Goal: Find specific page/section: Find specific page/section

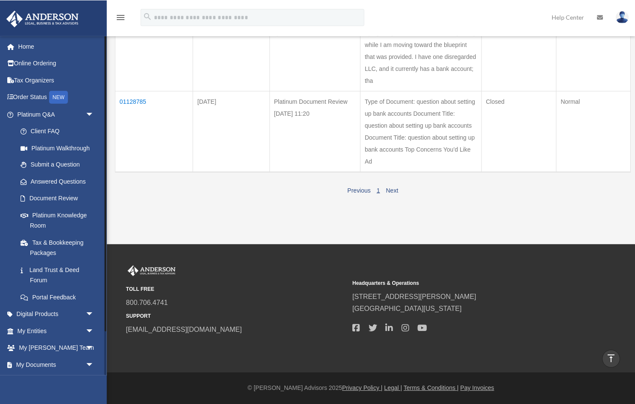
scroll to position [623, 0]
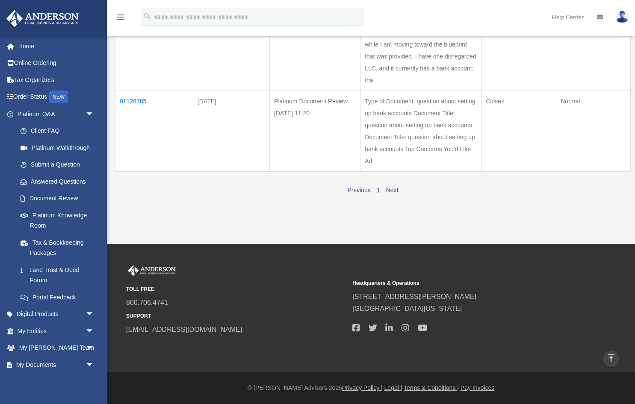
click at [138, 91] on td "01128785" at bounding box center [154, 131] width 78 height 81
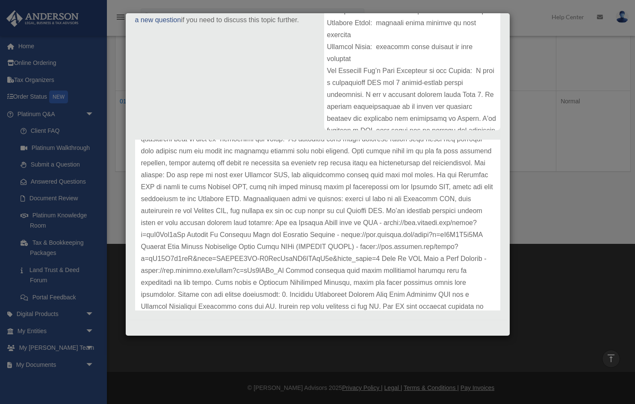
scroll to position [0, 0]
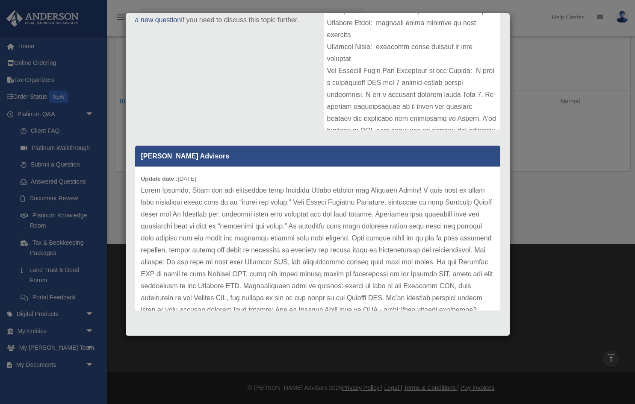
click at [345, 212] on p at bounding box center [317, 352] width 353 height 335
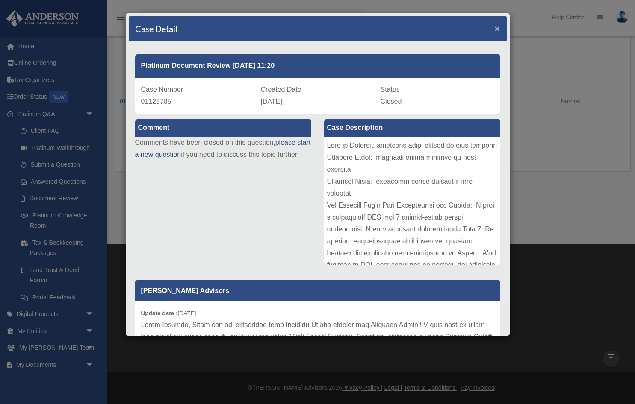
click at [478, 26] on span "×" at bounding box center [497, 29] width 6 height 10
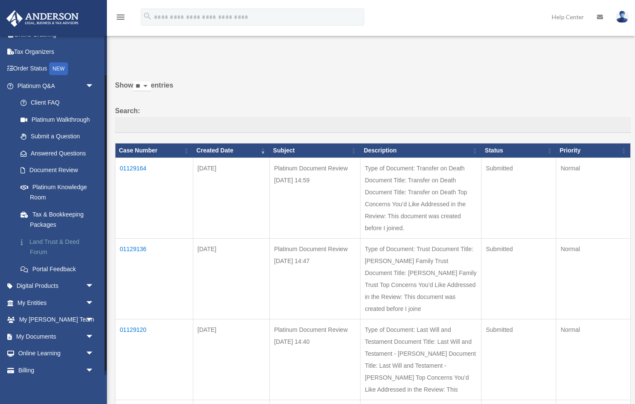
scroll to position [50, 0]
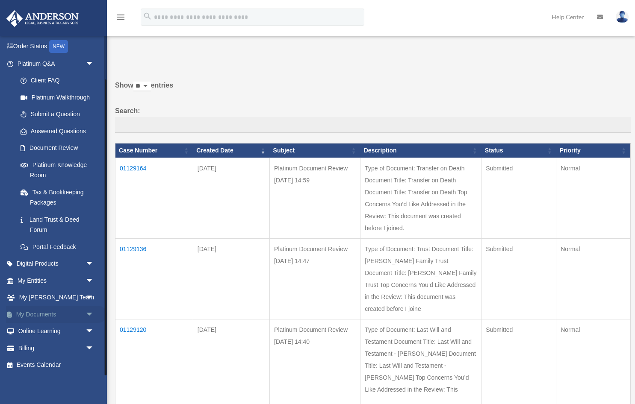
click at [68, 318] on link "My Documents arrow_drop_down" at bounding box center [56, 314] width 101 height 17
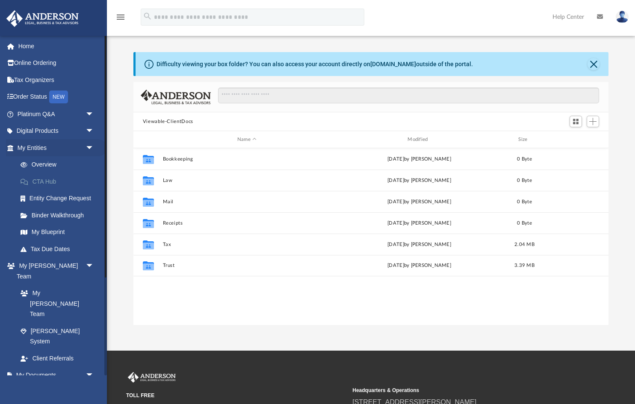
scroll to position [194, 475]
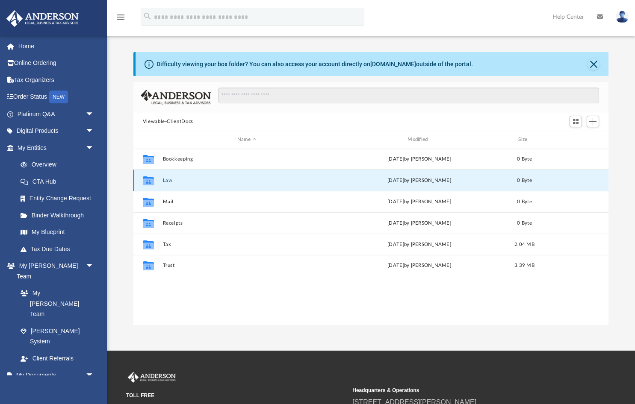
click at [174, 178] on button "Law" at bounding box center [246, 181] width 168 height 6
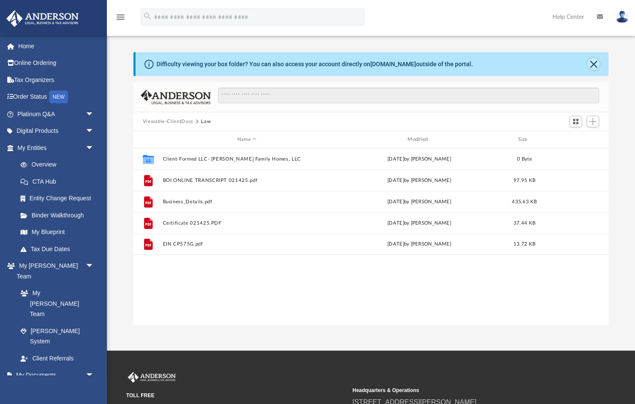
click at [594, 65] on button "Close" at bounding box center [593, 64] width 12 height 12
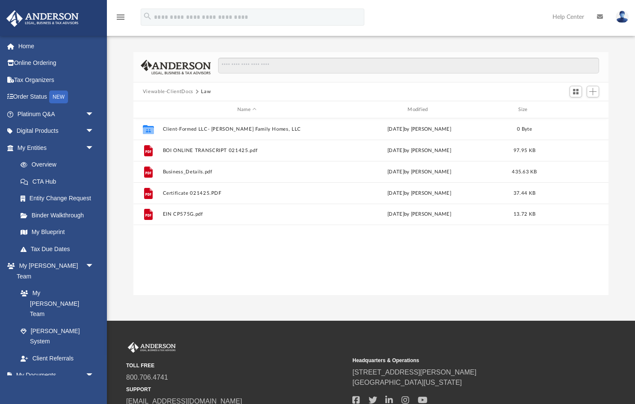
click at [172, 91] on button "Viewable-ClientDocs" at bounding box center [168, 92] width 50 height 8
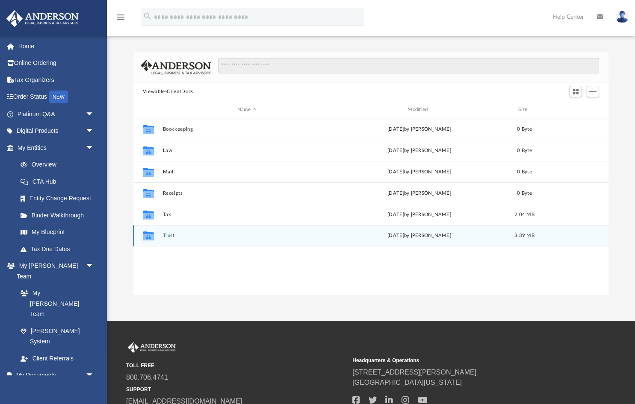
click at [182, 232] on div "Collaborated Folder Trust yesterday by Melissa Frederiksen 3.39 MB" at bounding box center [370, 235] width 475 height 21
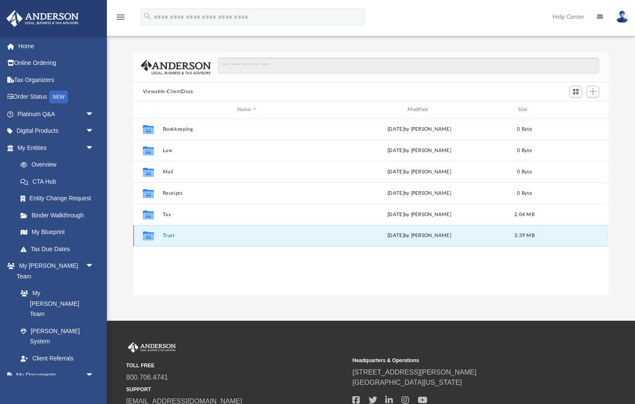
click at [169, 237] on button "Trust" at bounding box center [246, 236] width 168 height 6
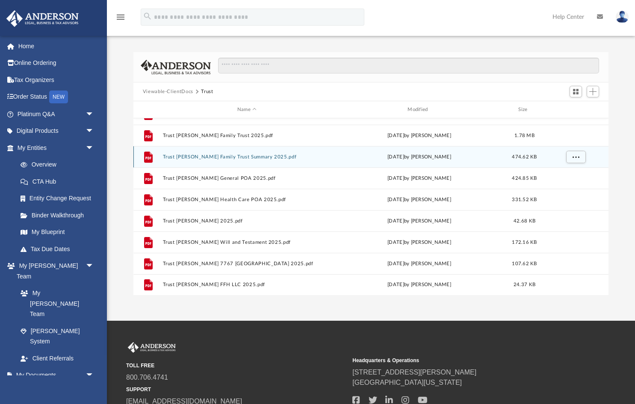
scroll to position [0, 0]
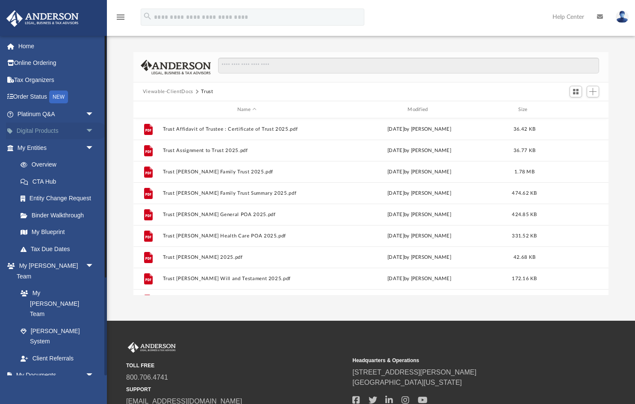
click at [54, 131] on link "Digital Products arrow_drop_down" at bounding box center [56, 131] width 101 height 17
click at [91, 131] on span "arrow_drop_down" at bounding box center [93, 132] width 17 height 18
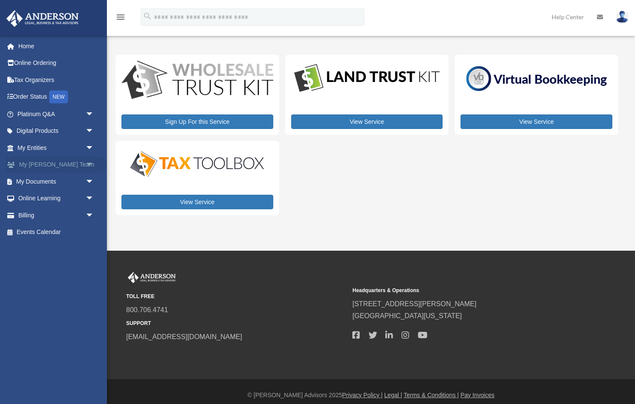
click at [87, 163] on span "arrow_drop_down" at bounding box center [93, 165] width 17 height 18
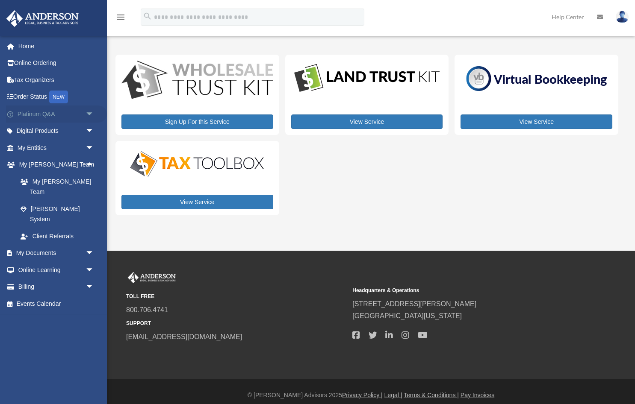
click at [87, 113] on span "arrow_drop_down" at bounding box center [93, 115] width 17 height 18
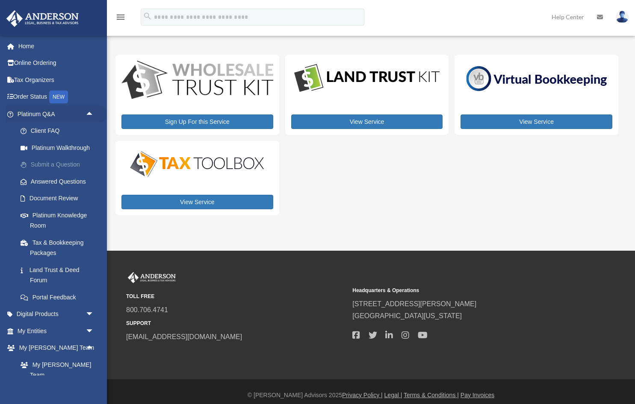
click at [58, 164] on link "Submit a Question" at bounding box center [59, 164] width 95 height 17
click at [63, 165] on link "Submit a Question" at bounding box center [59, 164] width 95 height 17
click at [47, 331] on link "My Entities arrow_drop_down" at bounding box center [56, 331] width 101 height 17
click at [90, 331] on span "arrow_drop_down" at bounding box center [93, 332] width 17 height 18
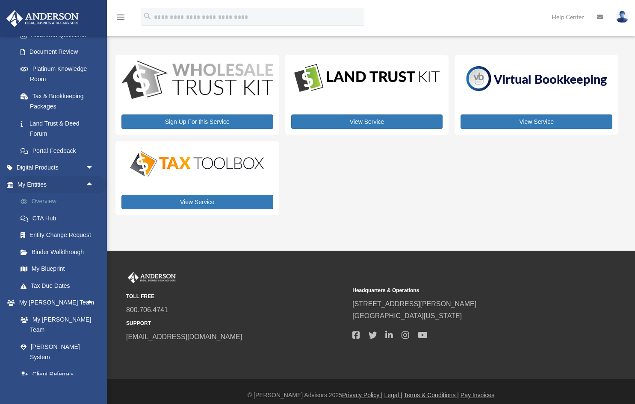
scroll to position [147, 0]
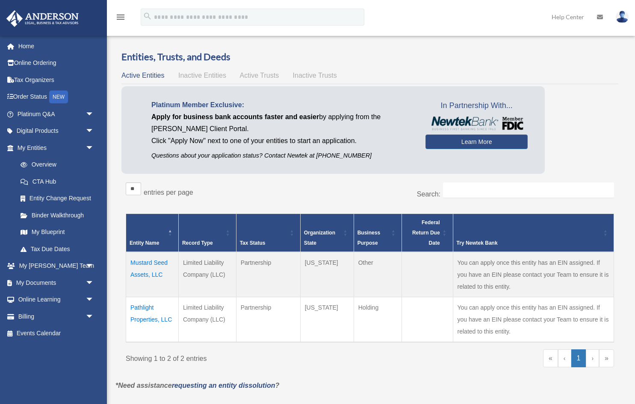
click at [154, 266] on td "Mustard Seed Assets, LLC" at bounding box center [152, 274] width 53 height 45
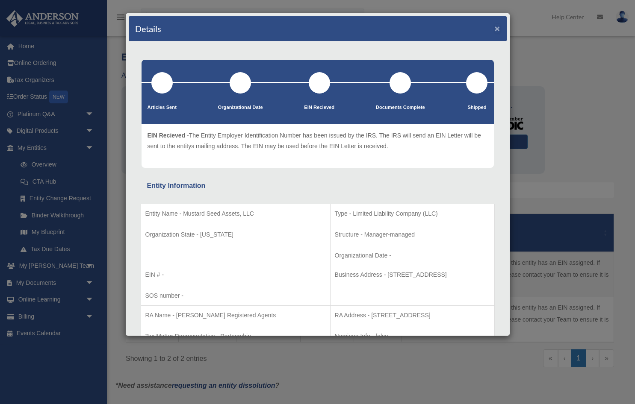
click at [497, 29] on button "×" at bounding box center [497, 28] width 6 height 9
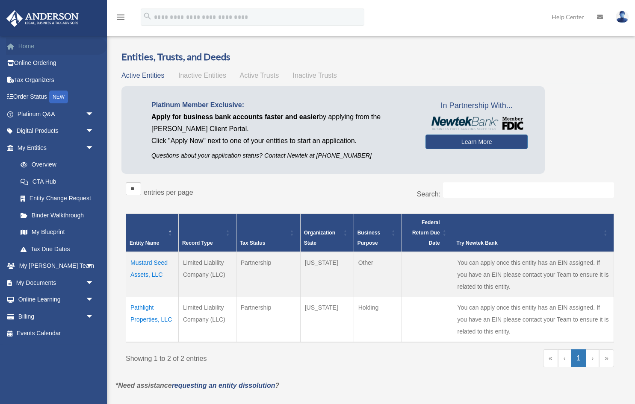
click at [59, 47] on link "Home" at bounding box center [56, 46] width 101 height 17
